Goal: Task Accomplishment & Management: Use online tool/utility

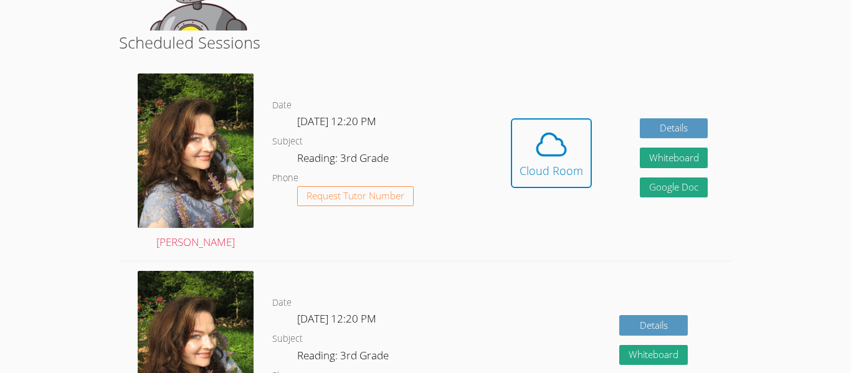
scroll to position [216, 0]
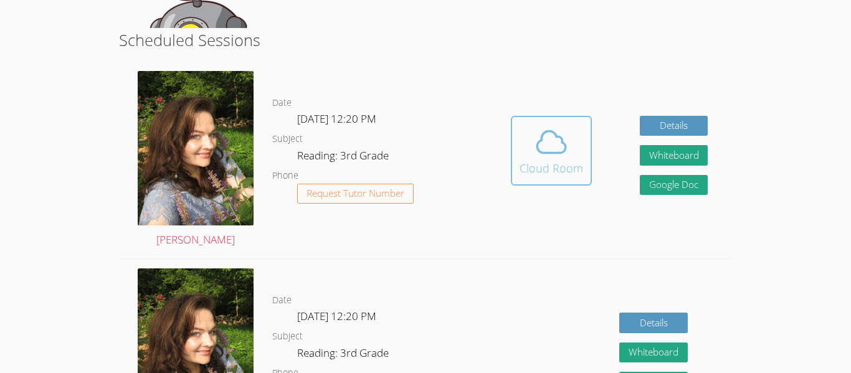
click at [588, 138] on button "Cloud Room" at bounding box center [551, 151] width 81 height 70
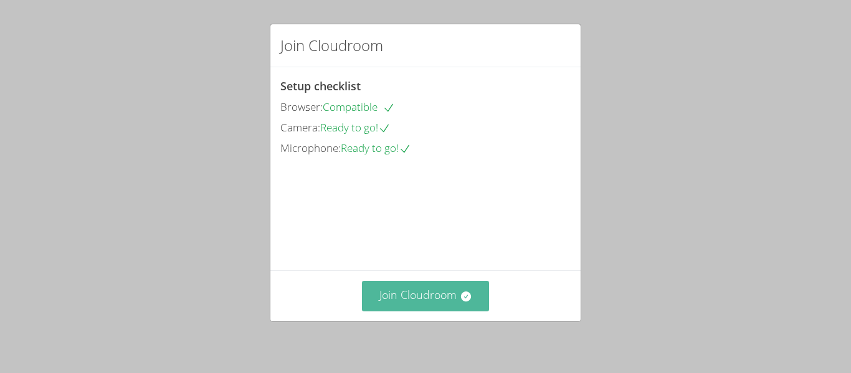
click at [447, 298] on button "Join Cloudroom" at bounding box center [426, 296] width 128 height 31
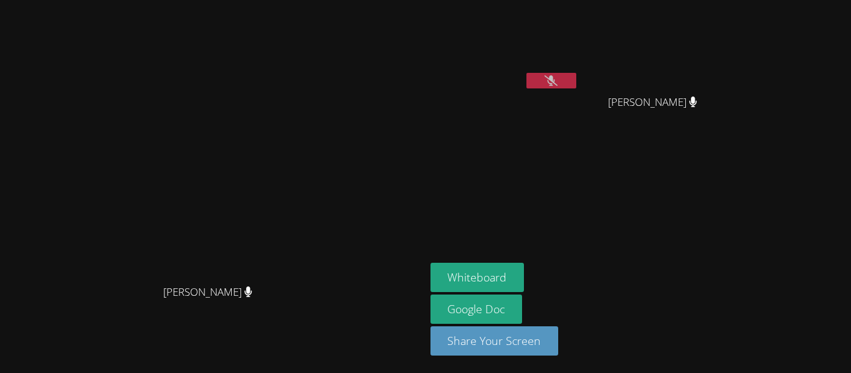
click at [576, 76] on button at bounding box center [552, 81] width 50 height 16
click at [558, 80] on icon at bounding box center [551, 80] width 13 height 11
click at [421, 325] on div "[PERSON_NAME]" at bounding box center [213, 304] width 416 height 50
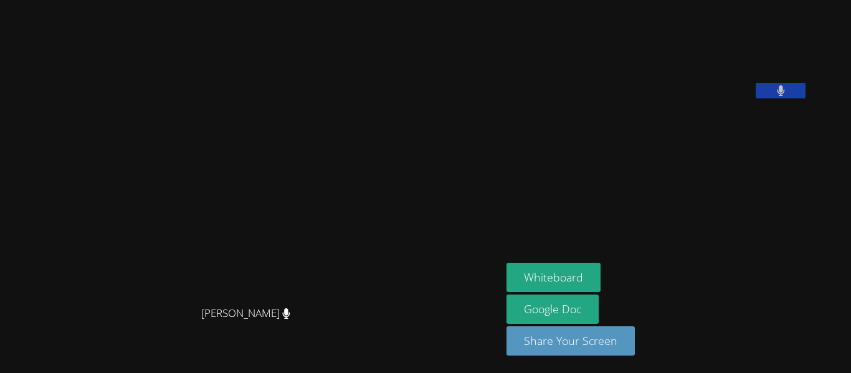
click at [345, 289] on video at bounding box center [251, 162] width 187 height 277
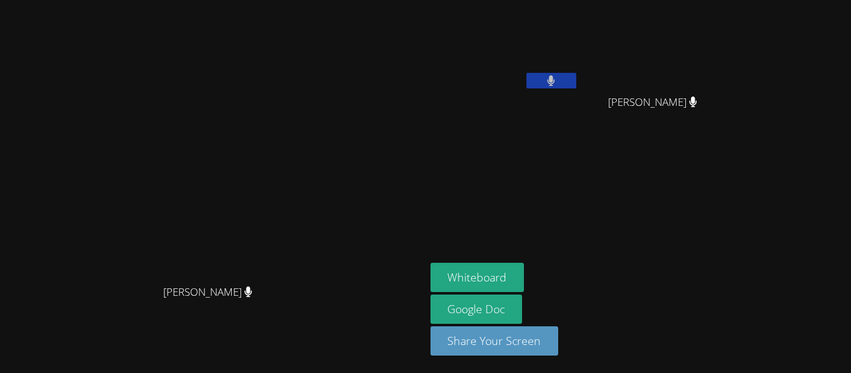
click at [562, 217] on aside "Adiel Gonzalez Garcia Jase Cranford Jase Cranford Whiteboard Google Doc Share Y…" at bounding box center [582, 186] width 312 height 373
click at [525, 276] on button "Whiteboard" at bounding box center [478, 277] width 94 height 29
